Goal: Task Accomplishment & Management: Manage account settings

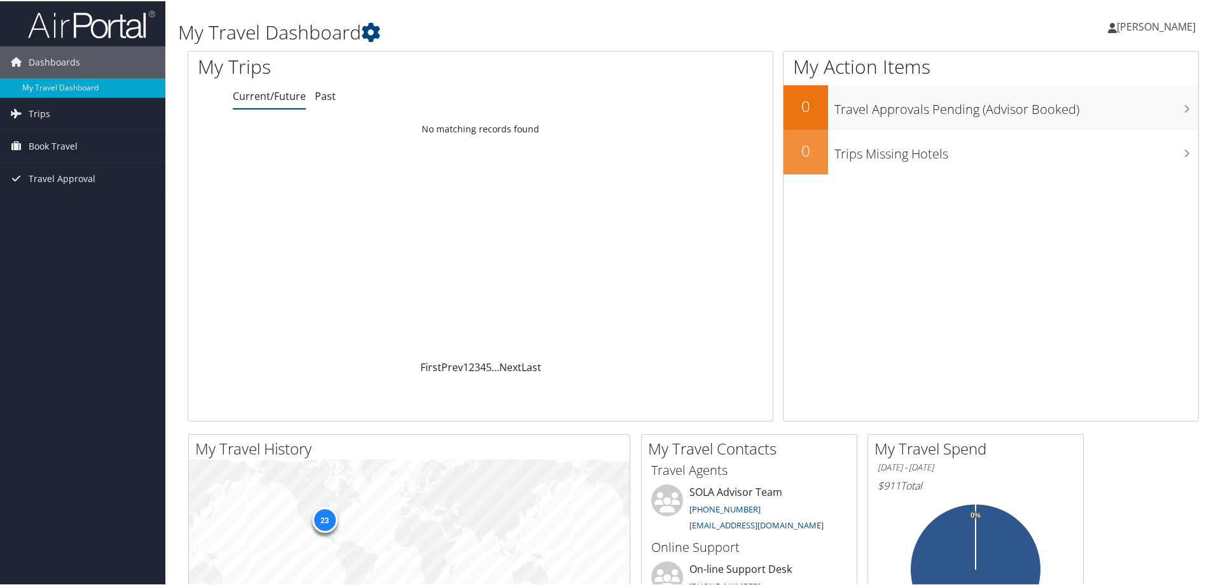
click at [1145, 23] on span "[PERSON_NAME]" at bounding box center [1156, 25] width 79 height 14
click at [1096, 116] on link "View Travel Profile" at bounding box center [1123, 113] width 142 height 22
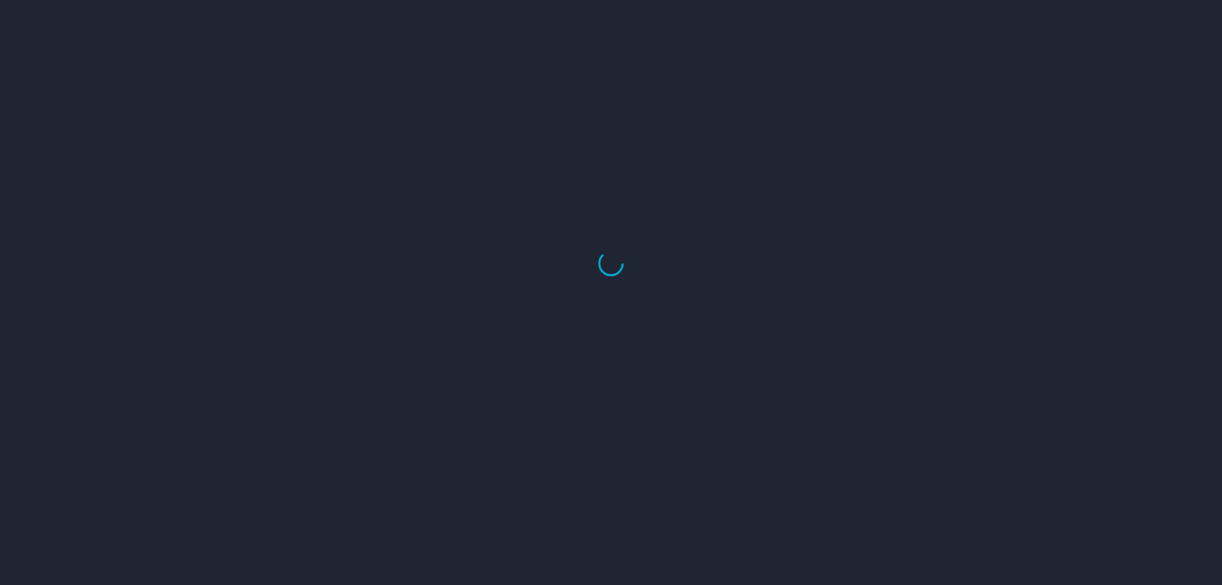
select select "US"
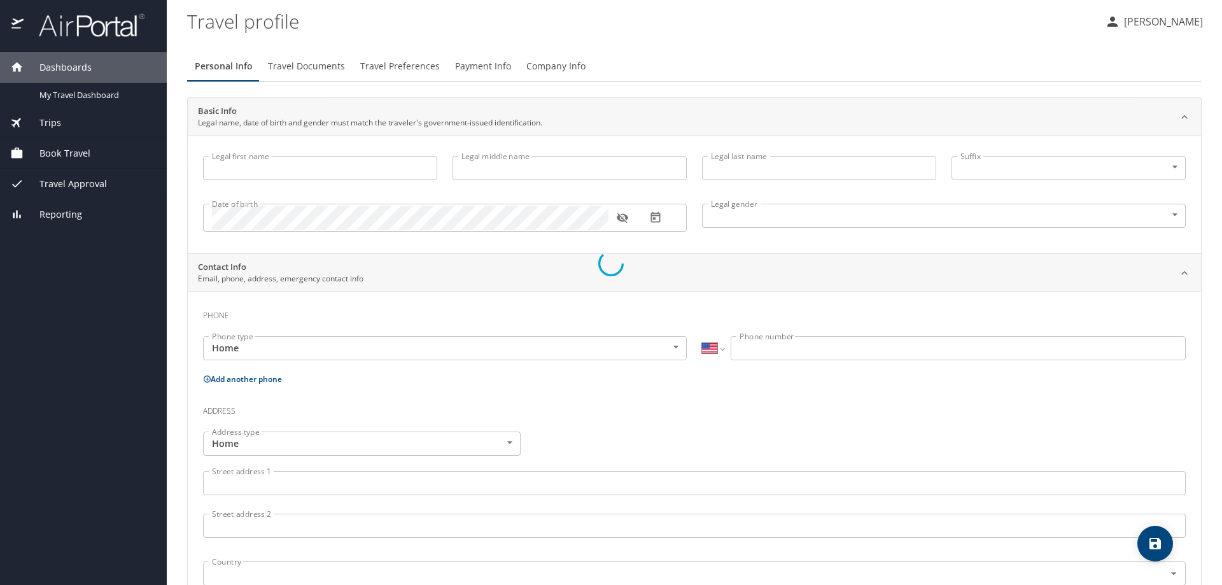
type input "Celso"
type input "Fernando"
type input "Palmieri"
type input "Jr"
type input "Male"
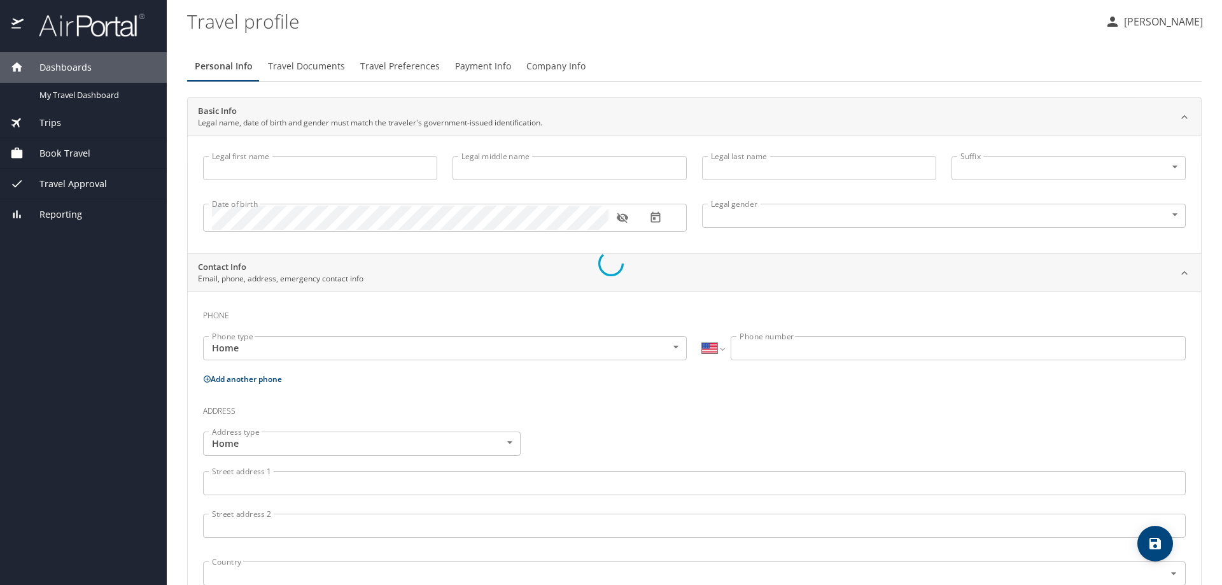
type input "Ingrid"
type input "Palmieri"
type input "(318) 294-4537"
select select "US"
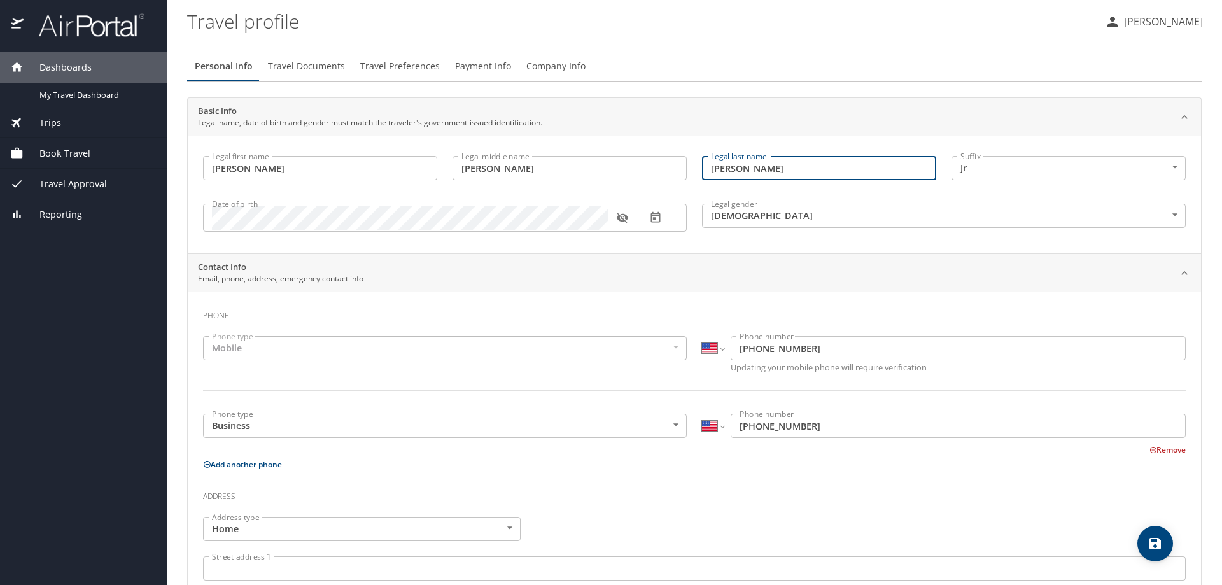
drag, startPoint x: 760, startPoint y: 169, endPoint x: 686, endPoint y: 167, distance: 74.5
click at [686, 167] on div "Legal first name Celso Legal first name Legal middle name Fernando Legal middle…" at bounding box center [694, 195] width 998 height 95
paste input "Junior"
type input "Palmieri Junior"
click at [328, 66] on span "Travel Documents" at bounding box center [306, 67] width 77 height 16
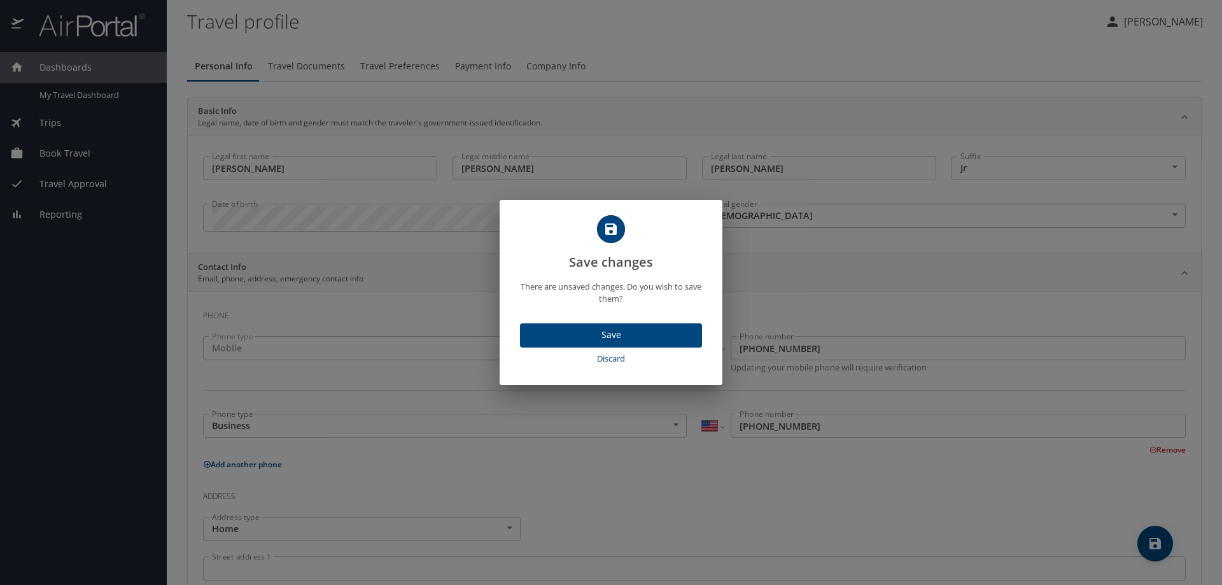
click at [569, 335] on span "Save" at bounding box center [611, 335] width 162 height 16
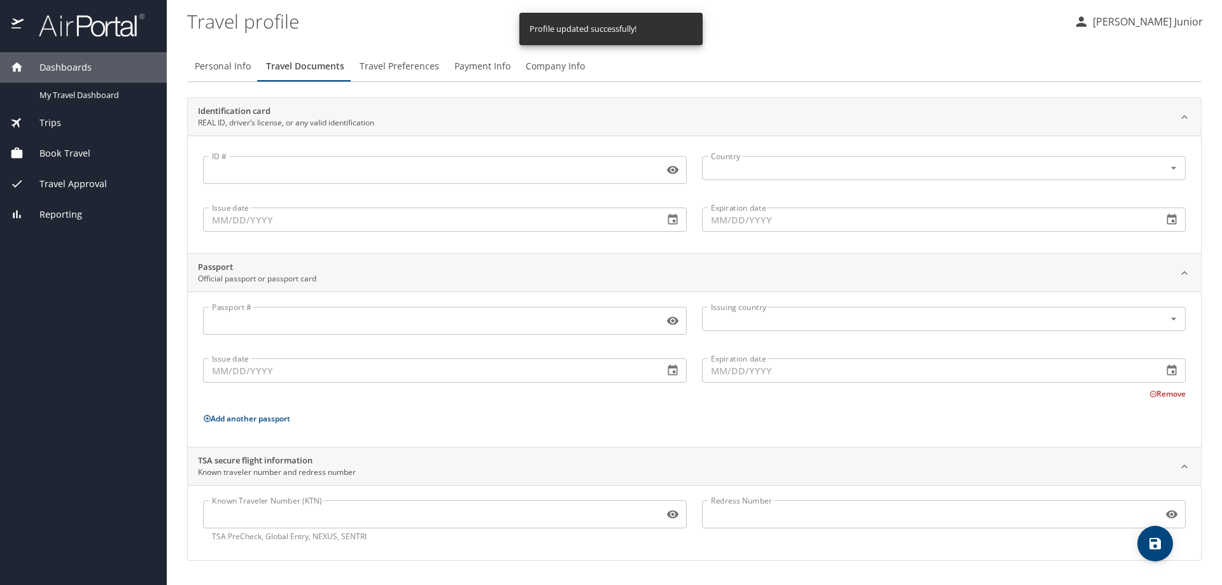
click at [212, 67] on span "Personal Info" at bounding box center [223, 67] width 56 height 16
select select "US"
